Goal: Task Accomplishment & Management: Use online tool/utility

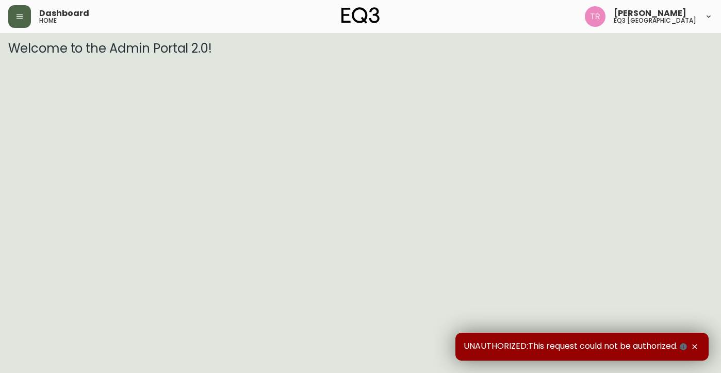
click at [22, 12] on icon "button" at bounding box center [19, 16] width 8 height 8
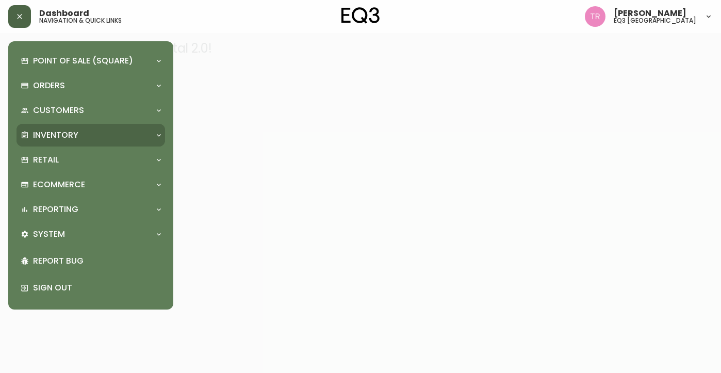
click at [71, 143] on div "Inventory" at bounding box center [91, 135] width 149 height 23
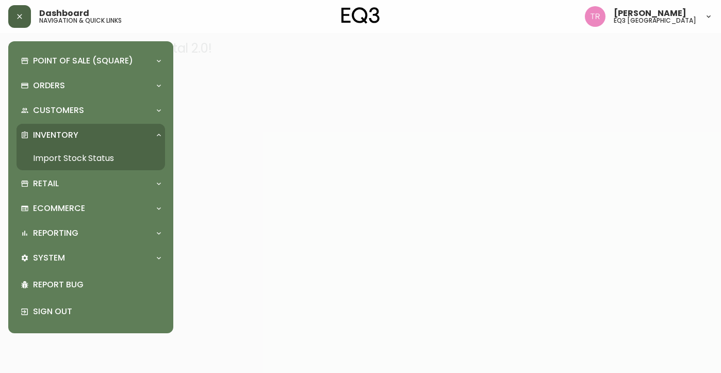
click at [83, 157] on link "Import Stock Status" at bounding box center [91, 158] width 149 height 24
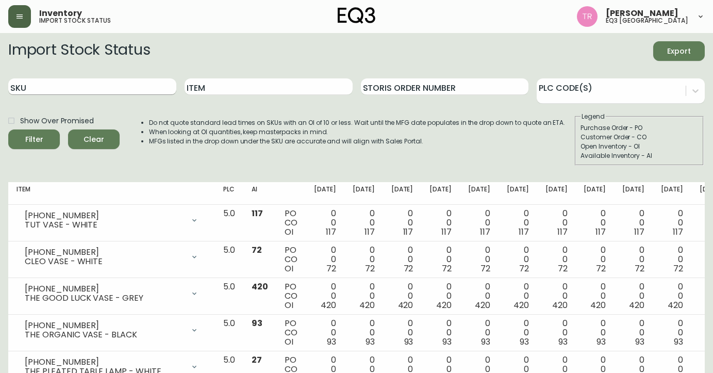
click at [52, 91] on input "SKU" at bounding box center [92, 86] width 168 height 17
click at [32, 88] on input "SKU" at bounding box center [92, 86] width 168 height 17
click at [114, 80] on input "3020-431-4-1" at bounding box center [92, 86] width 168 height 17
click at [8, 129] on button "Filter" at bounding box center [34, 139] width 52 height 20
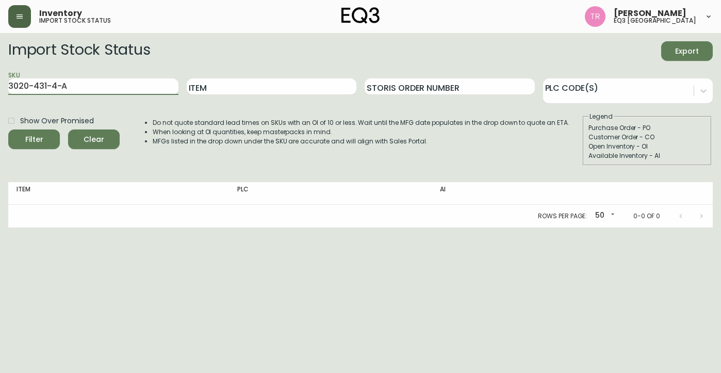
click at [8, 129] on button "Filter" at bounding box center [34, 139] width 52 height 20
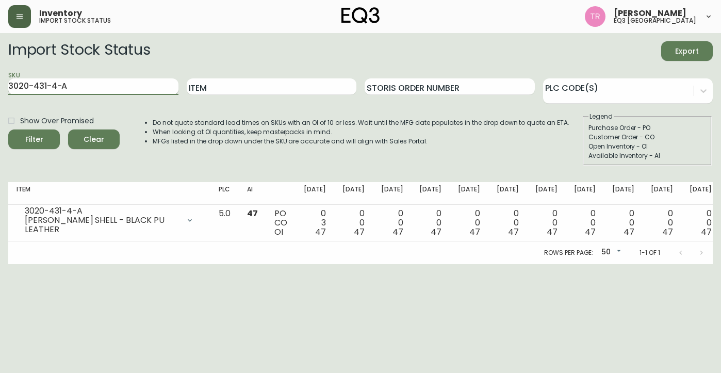
click at [45, 83] on input "3020-431-4-A" at bounding box center [93, 86] width 170 height 17
click at [72, 87] on input "3020-433-4-A" at bounding box center [93, 86] width 170 height 17
type input "3020-433-4-B"
click at [8, 129] on button "Filter" at bounding box center [34, 139] width 52 height 20
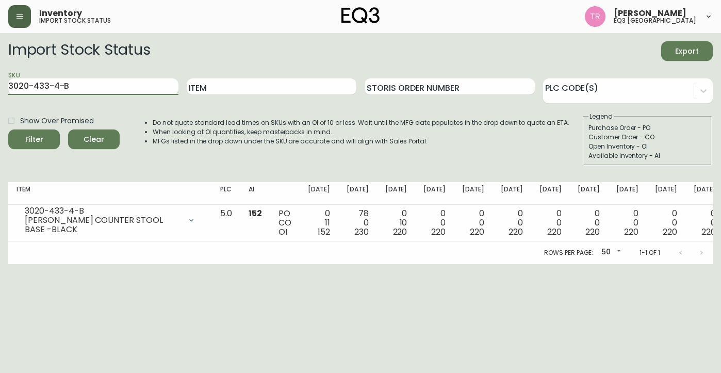
scroll to position [0, 18]
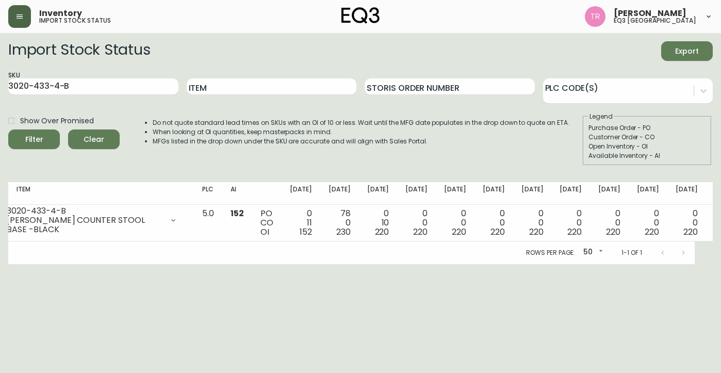
click at [591, 30] on div "Inventory import stock status [PERSON_NAME] eq3 [GEOGRAPHIC_DATA]" at bounding box center [360, 16] width 705 height 33
